Goal: Find specific page/section: Find specific page/section

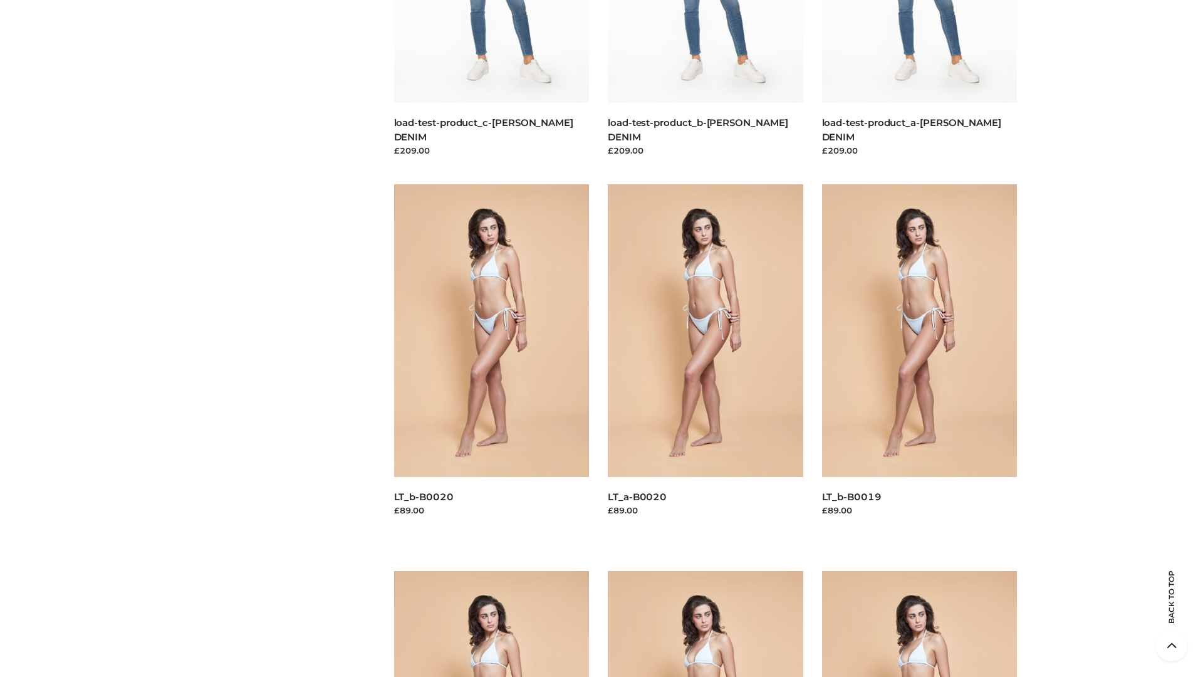
scroll to position [3303, 0]
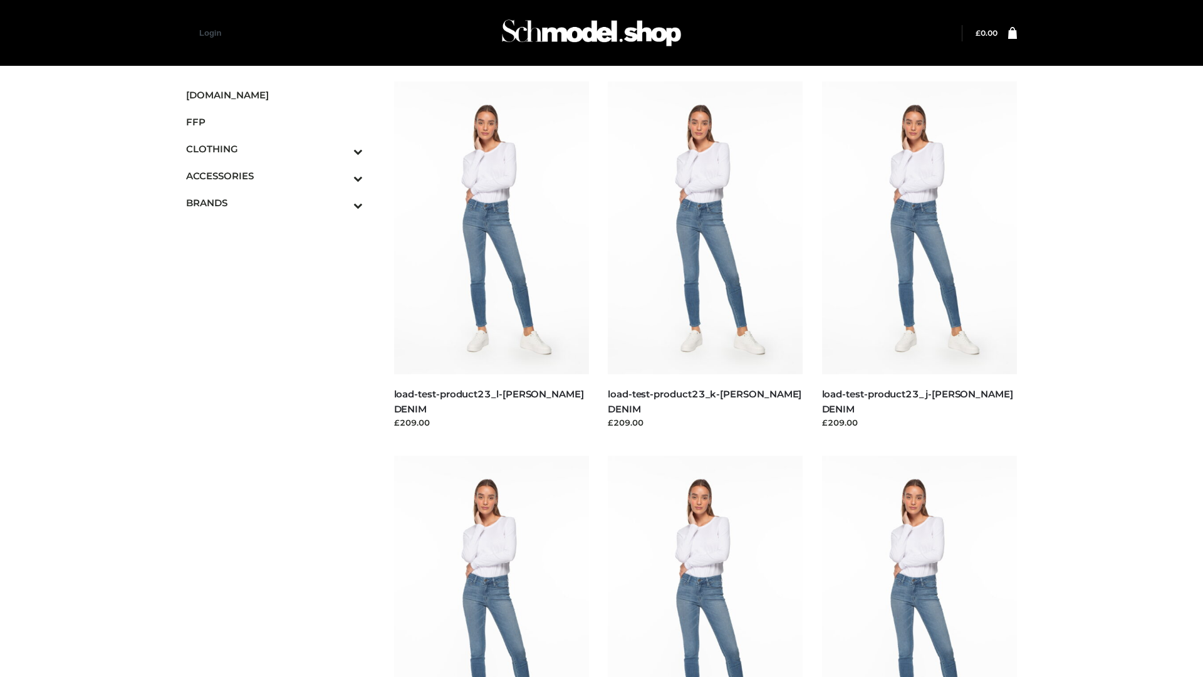
scroll to position [1020, 0]
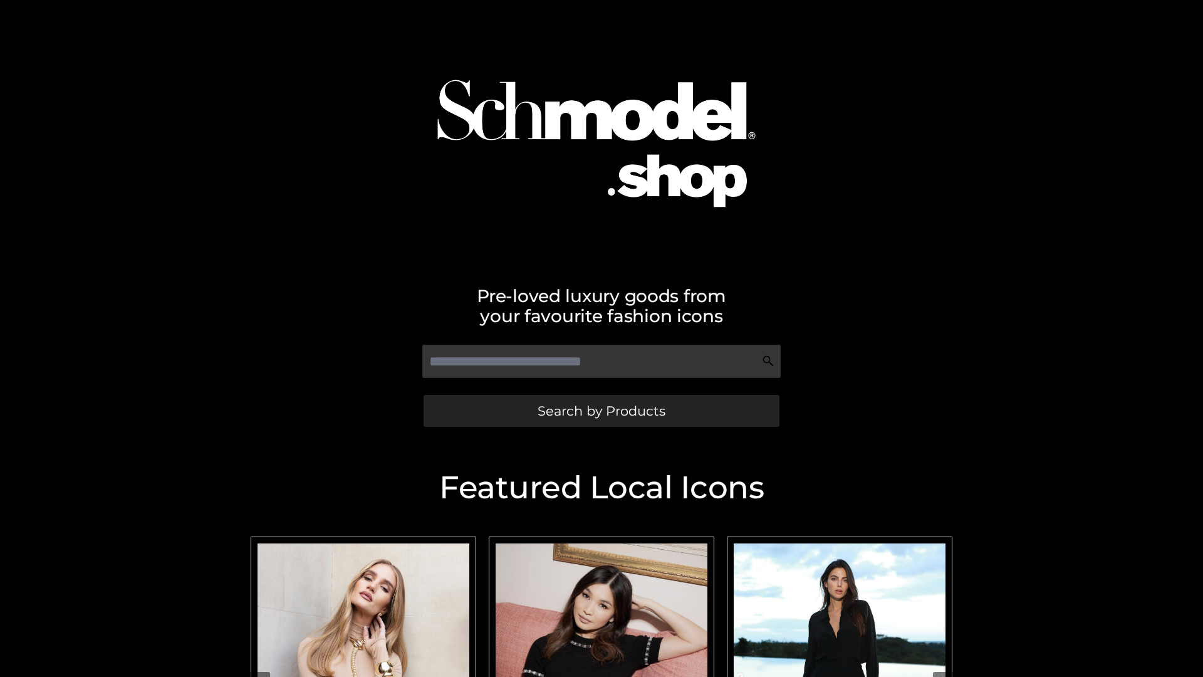
click at [601, 410] on span "Search by Products" at bounding box center [602, 410] width 128 height 13
